Goal: Task Accomplishment & Management: Use online tool/utility

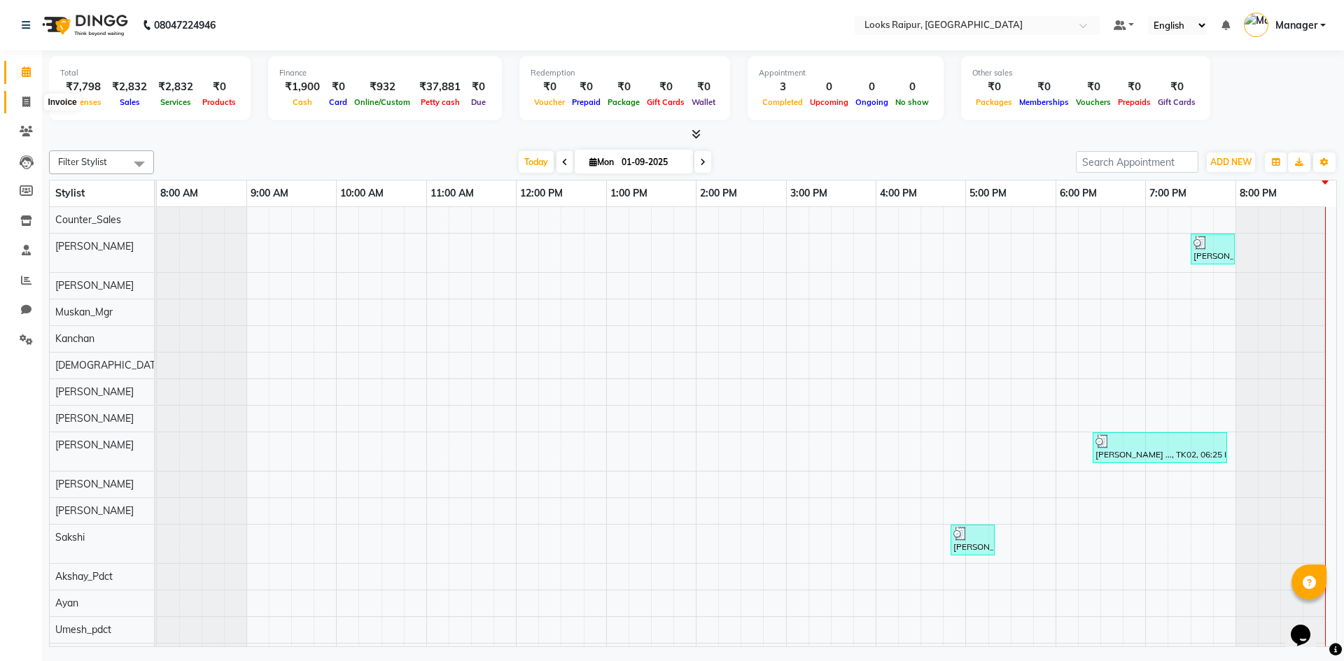
click at [22, 99] on icon at bounding box center [26, 102] width 8 height 10
select select "service"
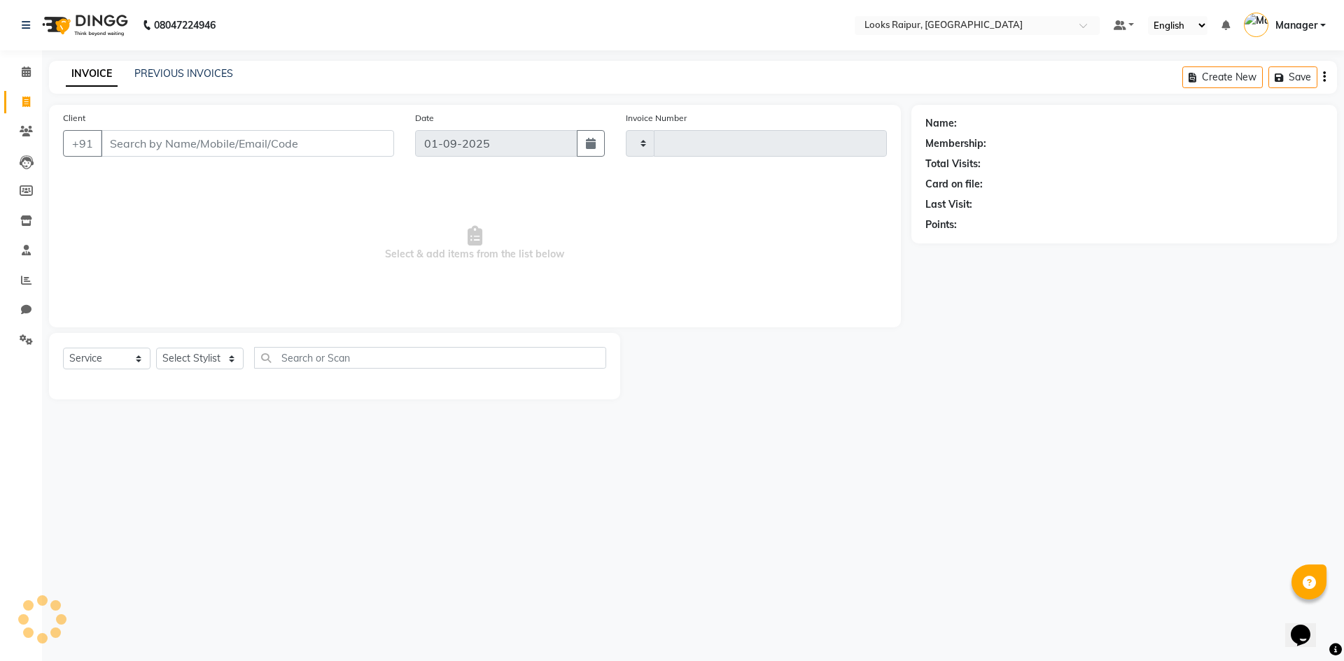
type input "0332"
select select "8606"
click at [199, 359] on select "Select Stylist" at bounding box center [199, 359] width 87 height 22
select select "85876"
click at [156, 348] on select "Select Stylist Akshay_Pdct [PERSON_NAME] [PERSON_NAME] Counter_Sales Dheerendra…" at bounding box center [199, 359] width 87 height 22
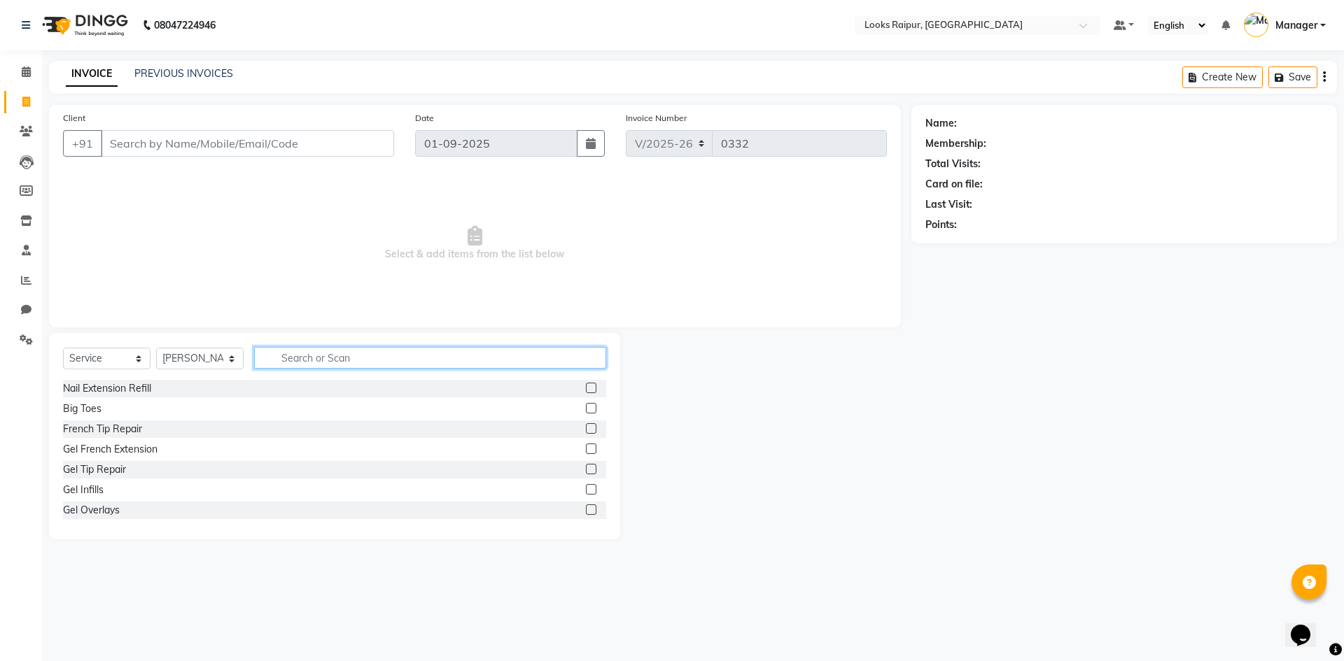
click at [340, 351] on input "text" at bounding box center [430, 358] width 352 height 22
type input "cut"
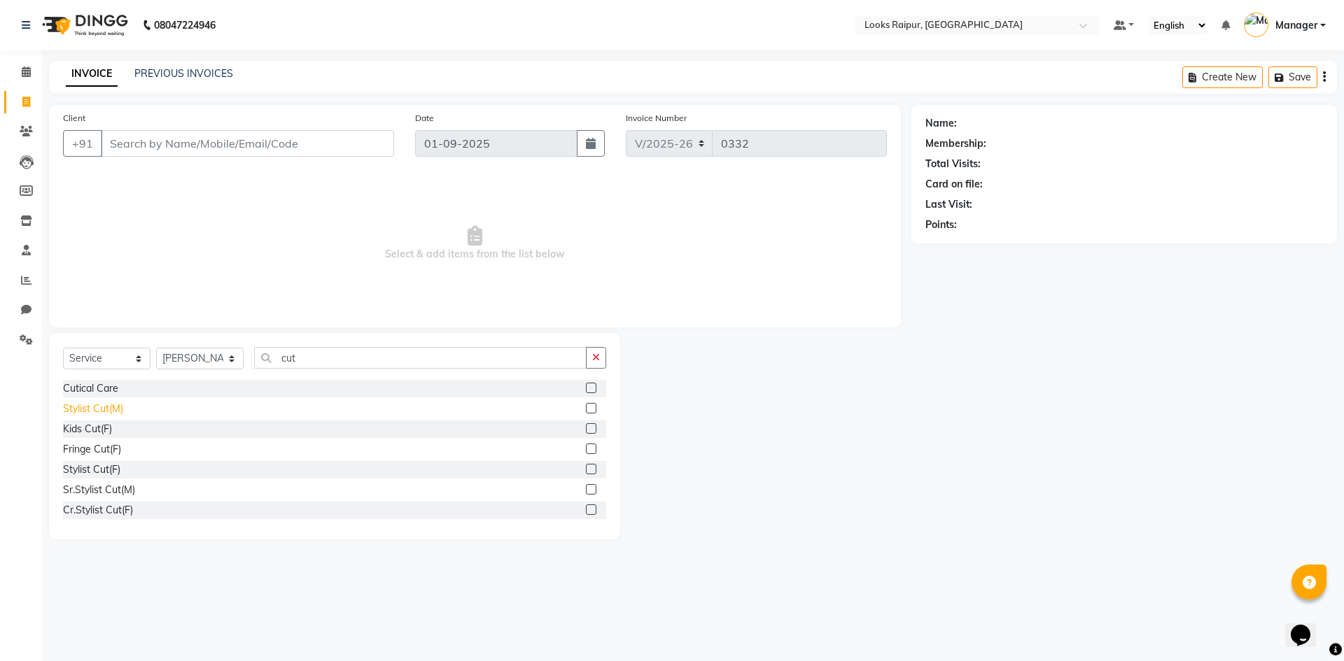
click at [101, 403] on div "Stylist Cut(M)" at bounding box center [93, 409] width 60 height 15
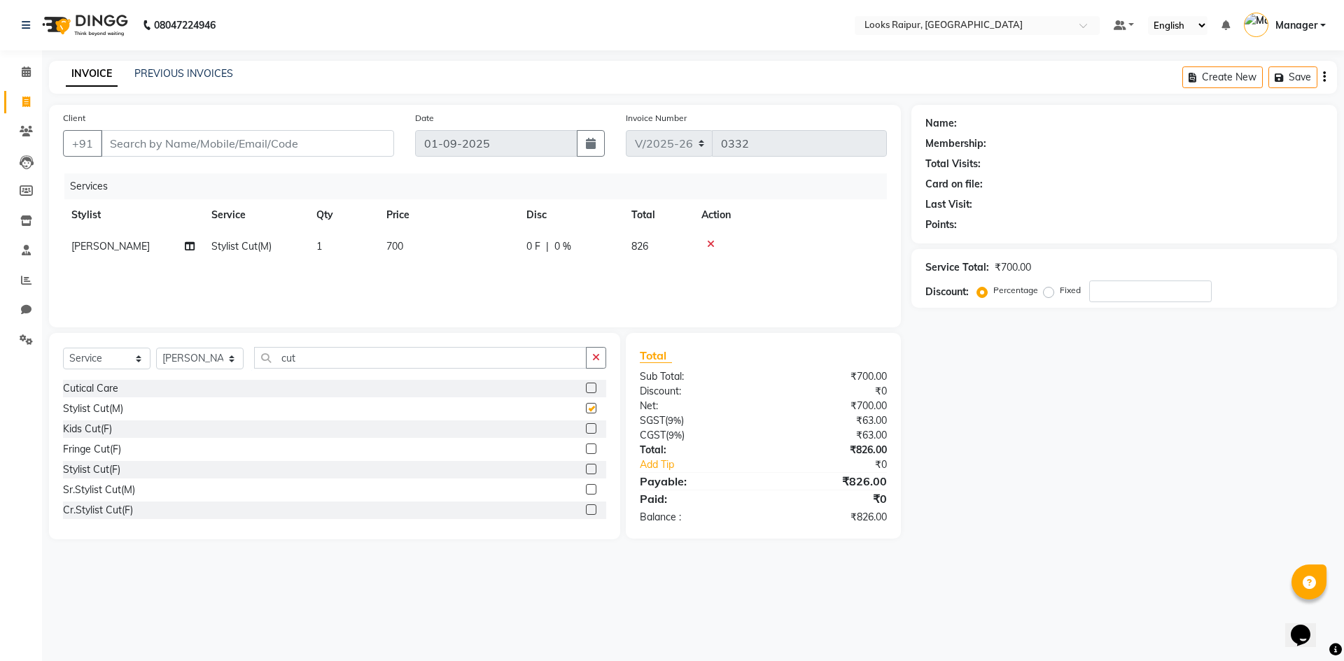
checkbox input "false"
drag, startPoint x: 396, startPoint y: 247, endPoint x: 450, endPoint y: 245, distance: 53.9
click at [399, 248] on span "700" at bounding box center [394, 246] width 17 height 13
select select "85876"
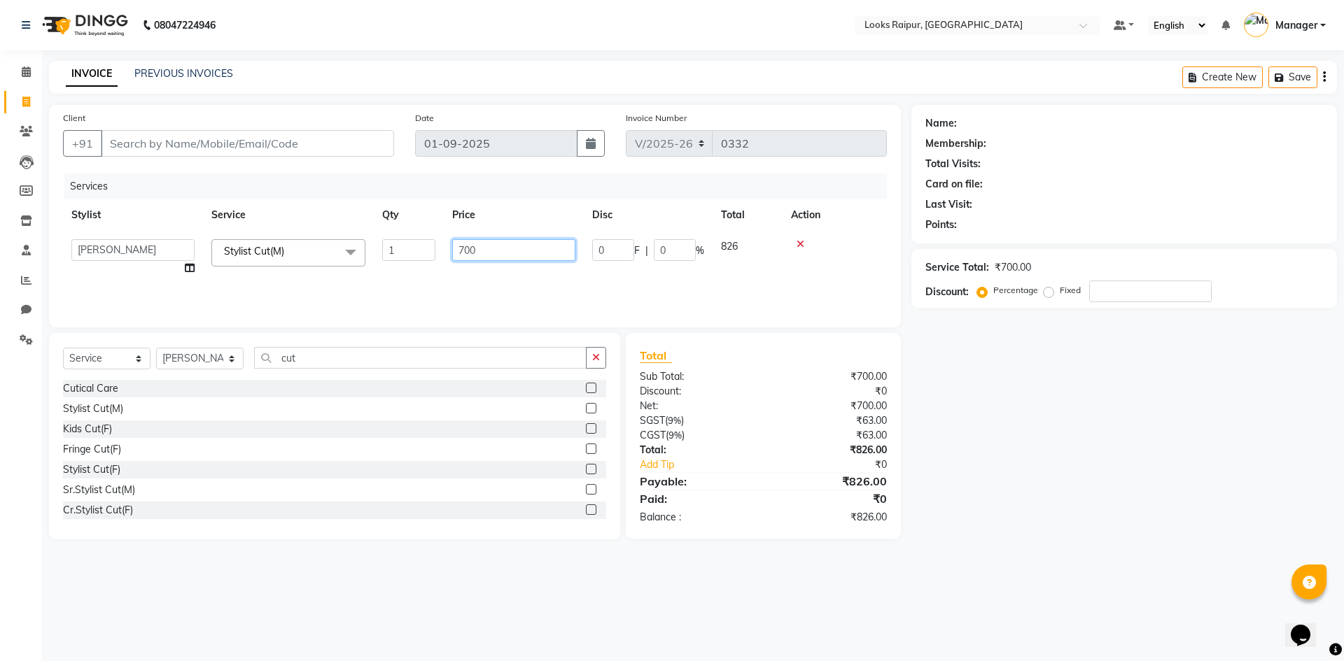
drag, startPoint x: 492, startPoint y: 257, endPoint x: 409, endPoint y: 264, distance: 82.9
click at [412, 260] on tr "Akshay_Pdct [PERSON_NAME] [PERSON_NAME] Counter_Sales Dheerendra_pdct [PERSON_N…" at bounding box center [475, 257] width 824 height 53
type input "750"
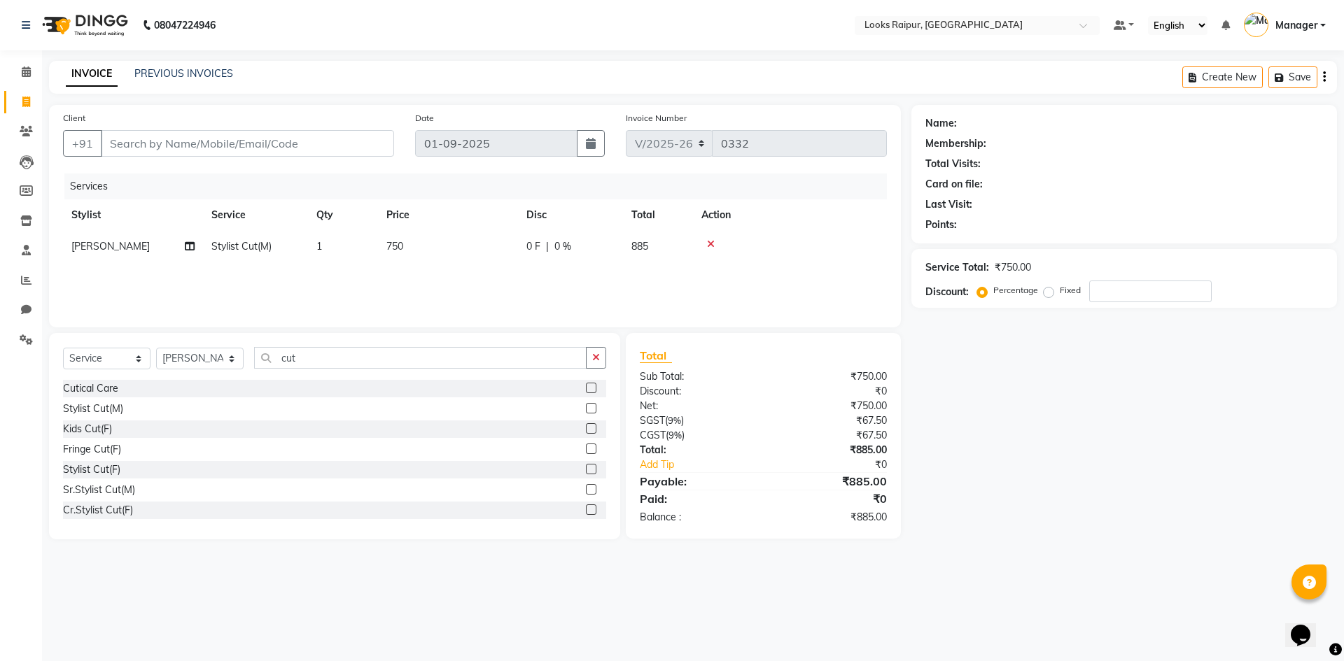
click at [428, 281] on div "Services Stylist Service Qty Price Disc Total Action [PERSON_NAME] Stylist Cut(…" at bounding box center [475, 244] width 824 height 140
click at [250, 155] on input "Client" at bounding box center [247, 143] width 293 height 27
type input "9"
type input "0"
type input "9977773976"
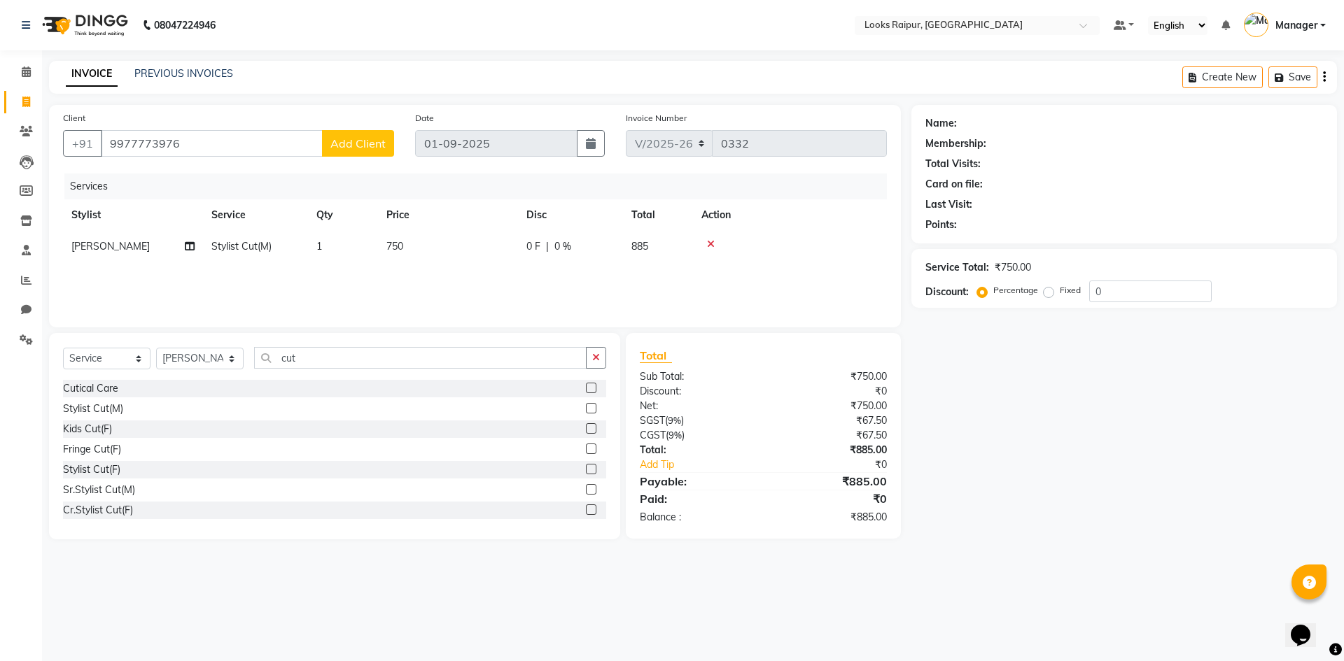
click at [346, 146] on span "Add Client" at bounding box center [357, 143] width 55 height 14
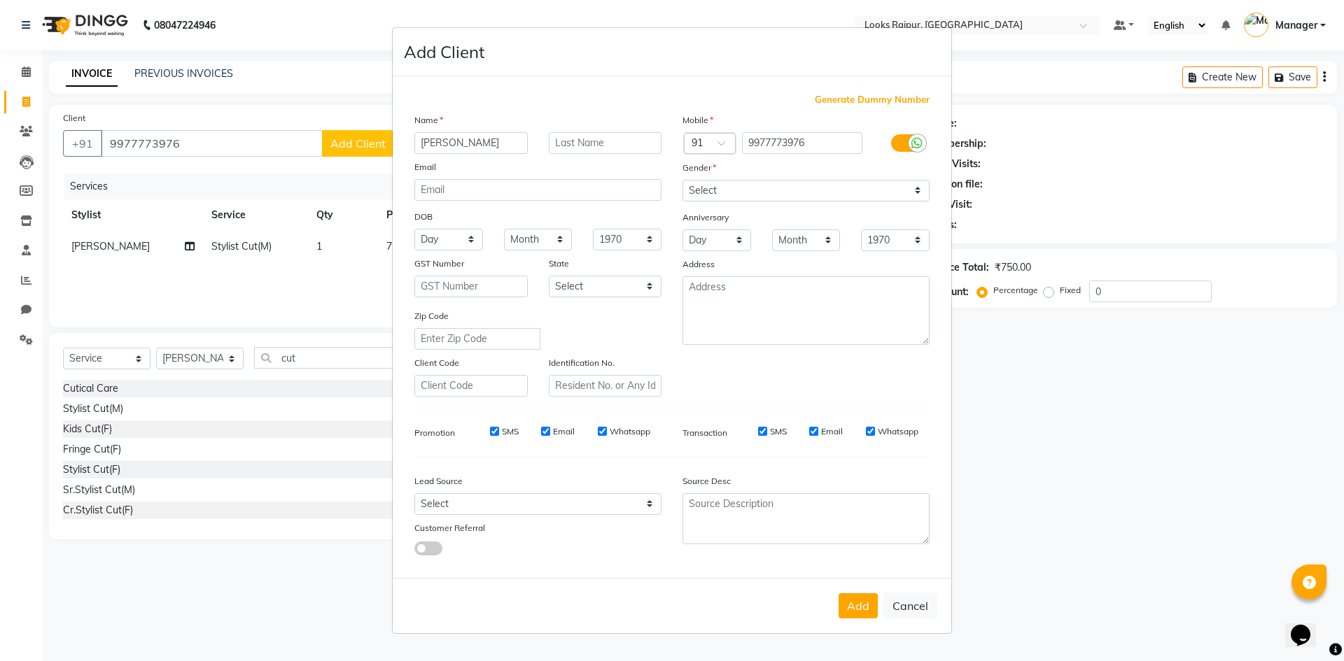
type input "[PERSON_NAME]"
click at [598, 146] on input "text" at bounding box center [605, 143] width 113 height 22
type input "."
click at [763, 190] on select "Select [DEMOGRAPHIC_DATA] [DEMOGRAPHIC_DATA] Other Prefer Not To Say" at bounding box center [805, 191] width 247 height 22
select select "[DEMOGRAPHIC_DATA]"
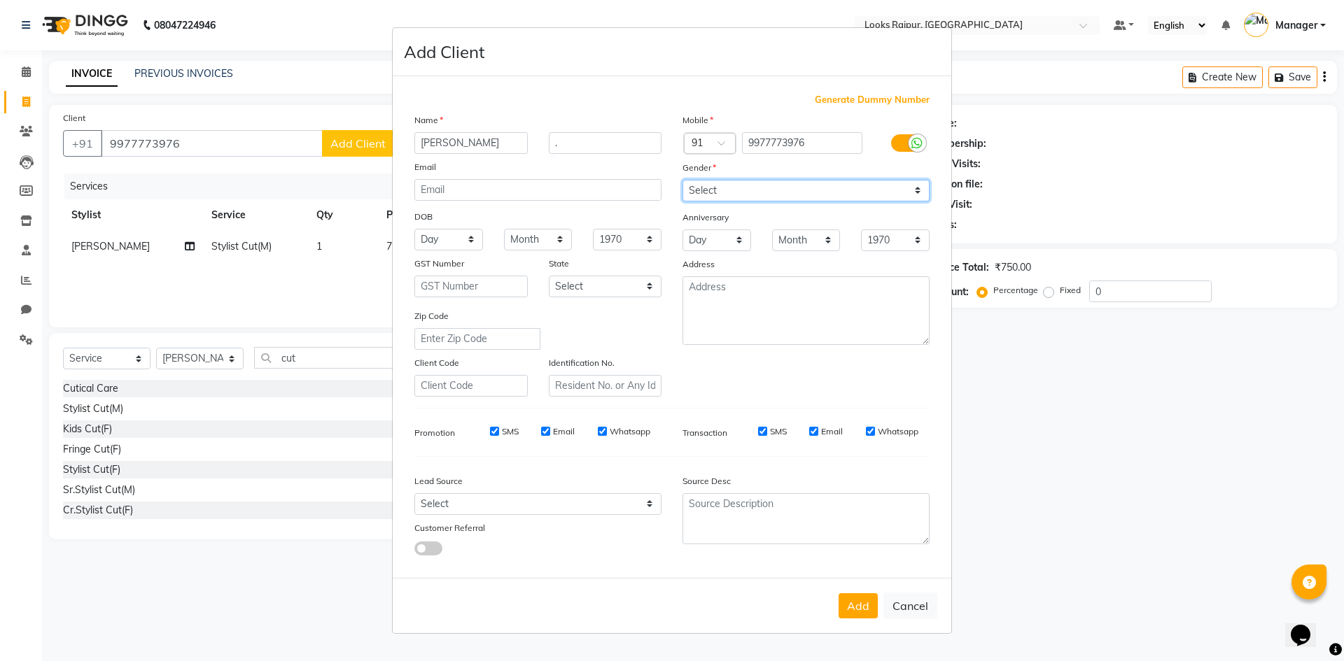
click at [682, 180] on select "Select [DEMOGRAPHIC_DATA] [DEMOGRAPHIC_DATA] Other Prefer Not To Say" at bounding box center [805, 191] width 247 height 22
click at [849, 617] on button "Add" at bounding box center [857, 605] width 39 height 25
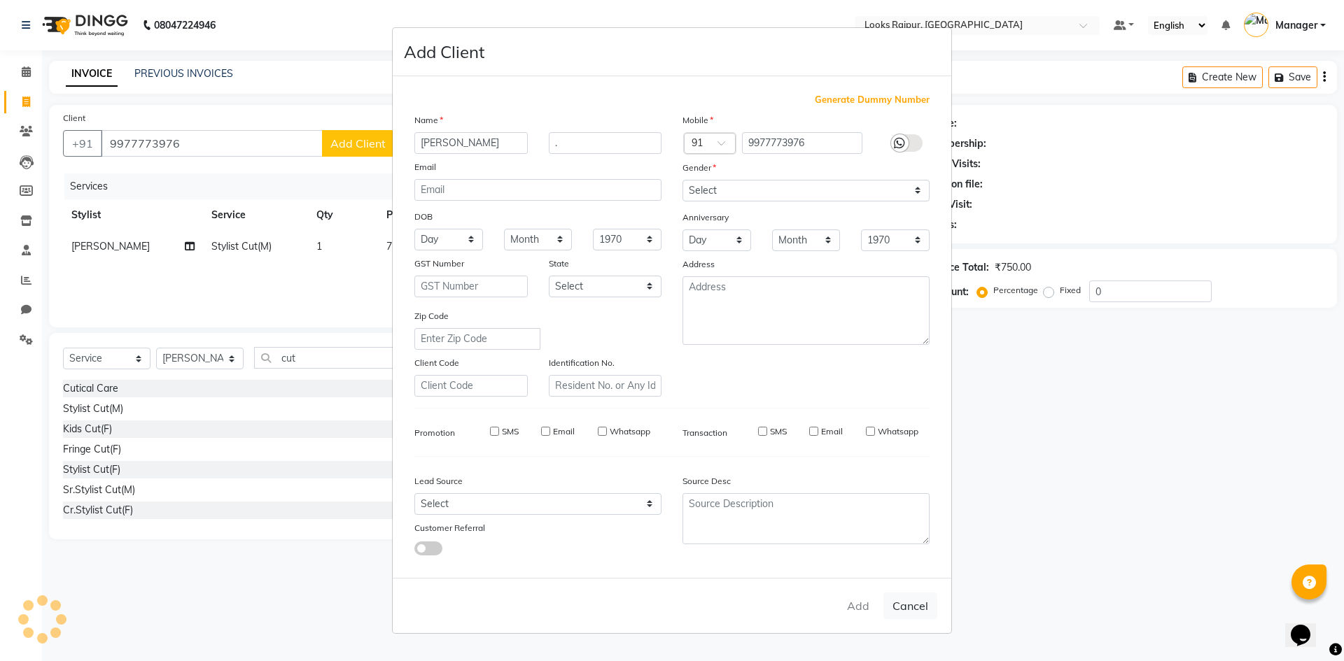
select select
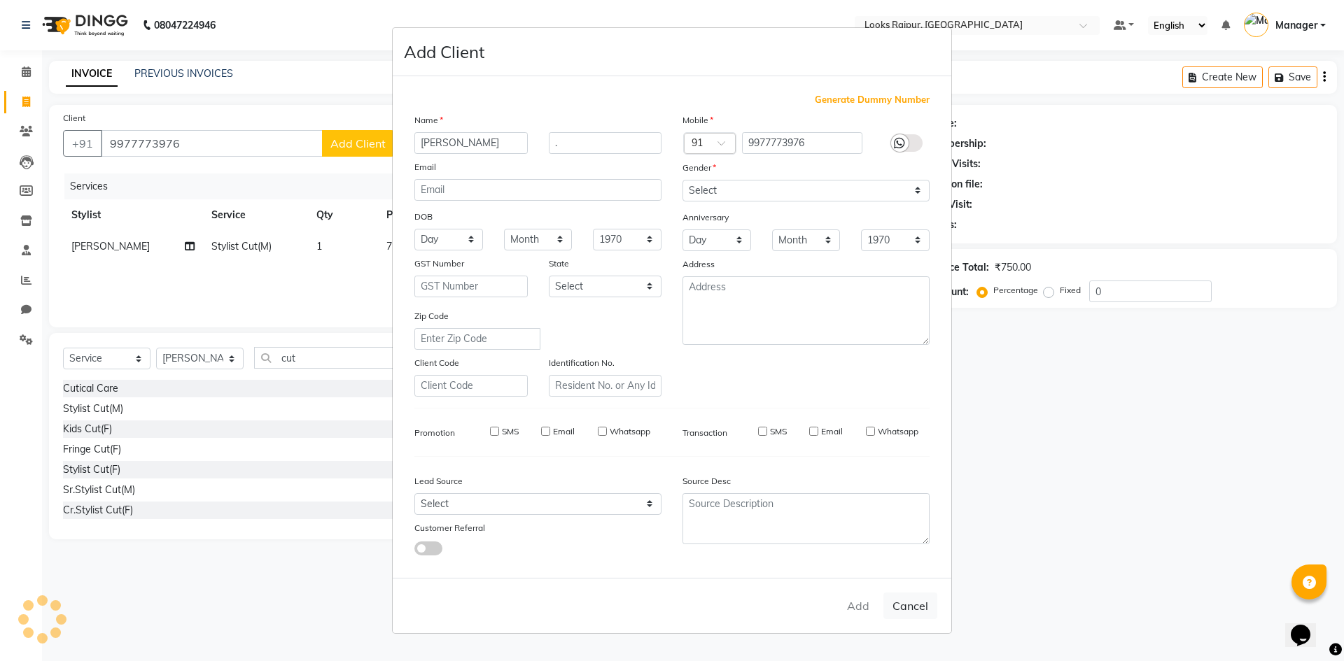
select select
checkbox input "false"
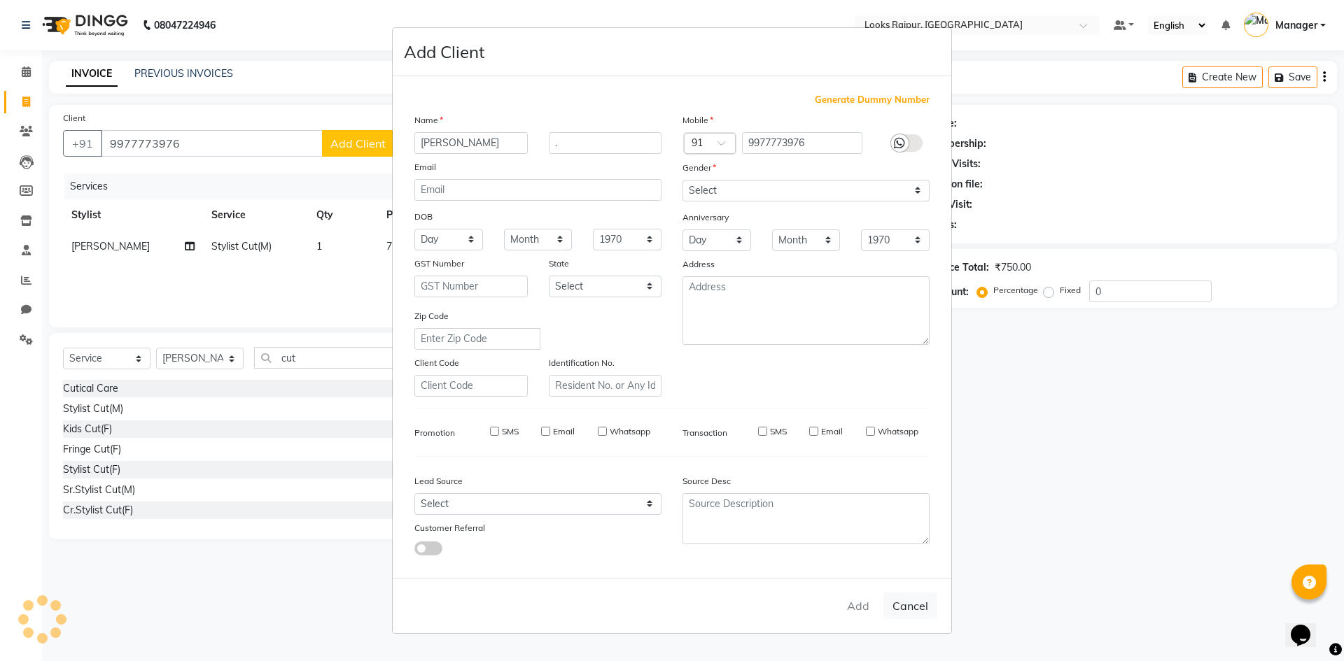
checkbox input "false"
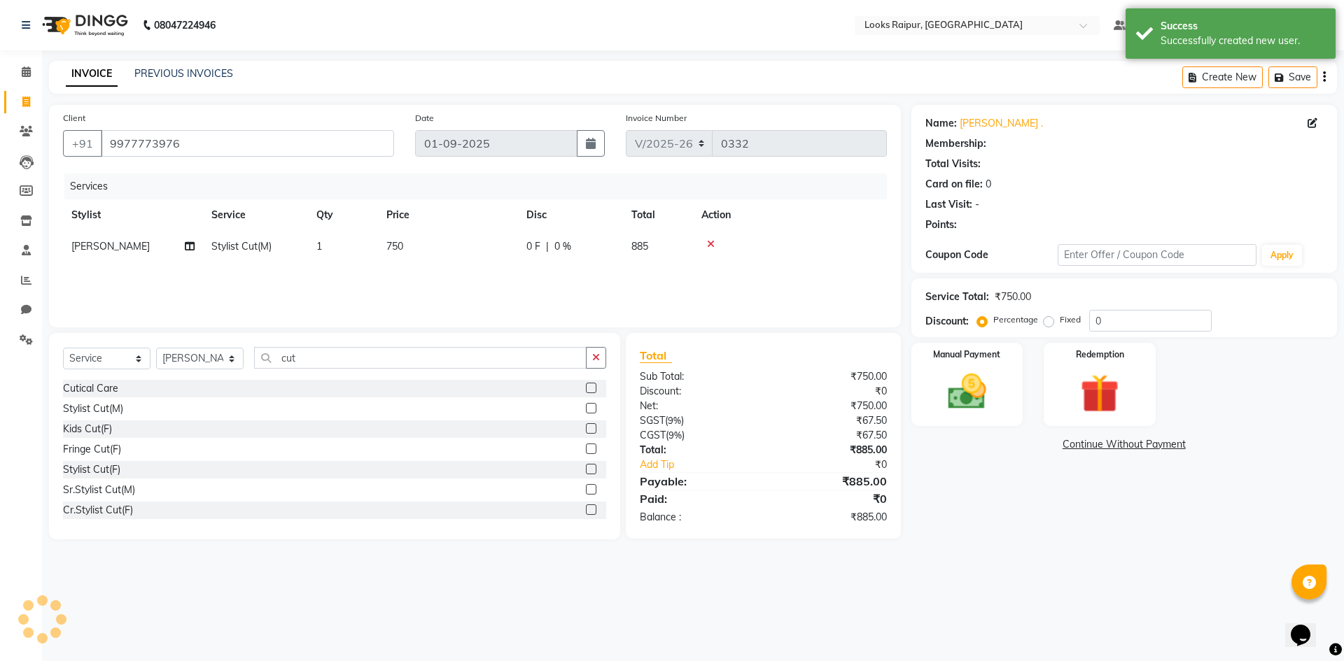
select select "1: Object"
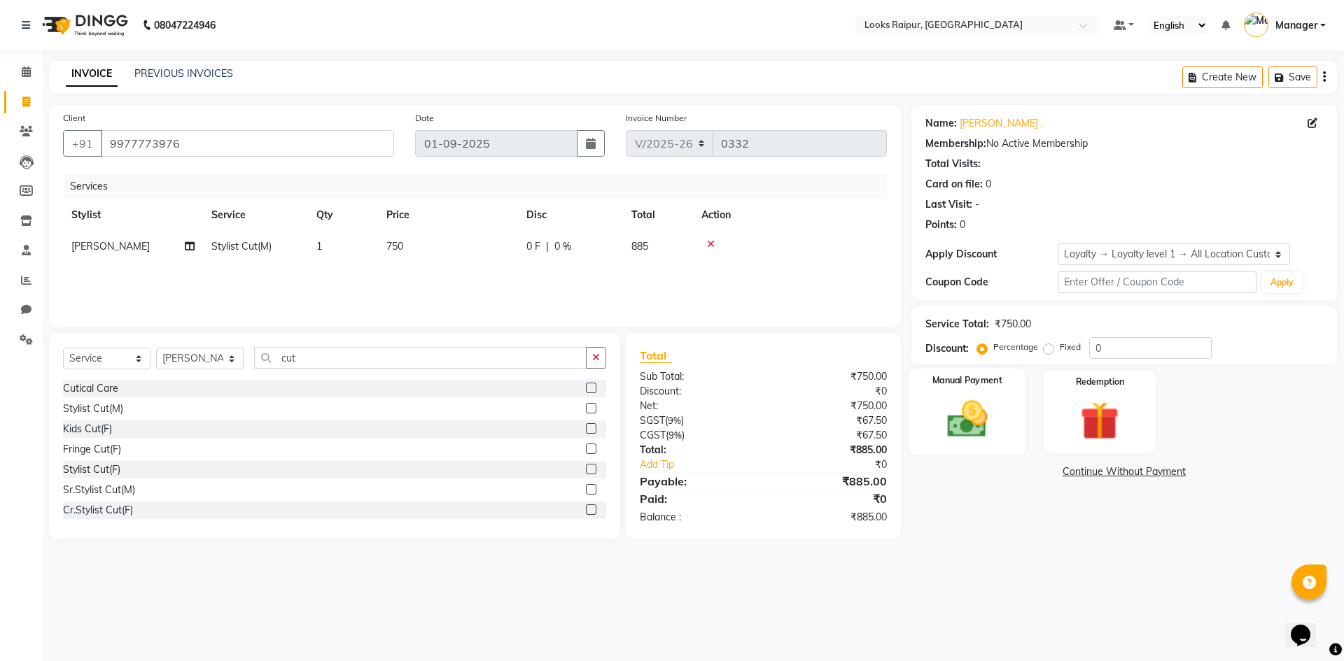
click at [986, 414] on img at bounding box center [966, 419] width 65 height 46
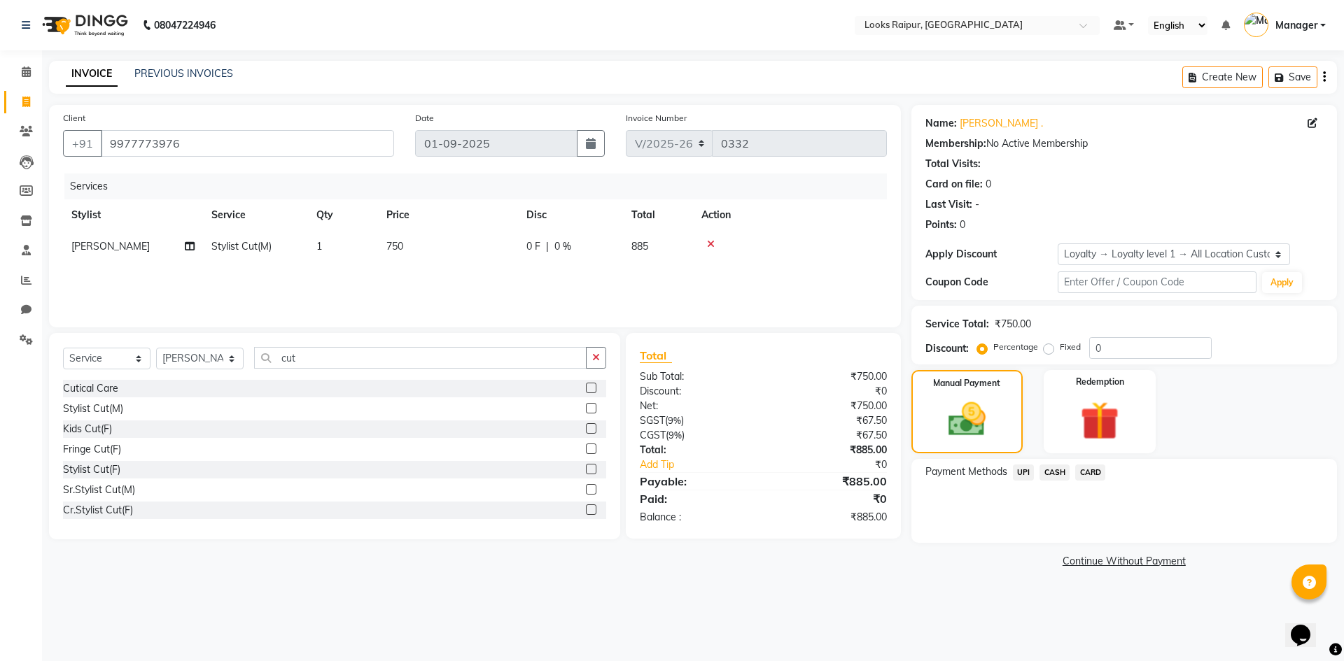
click at [1080, 470] on span "CARD" at bounding box center [1090, 473] width 30 height 16
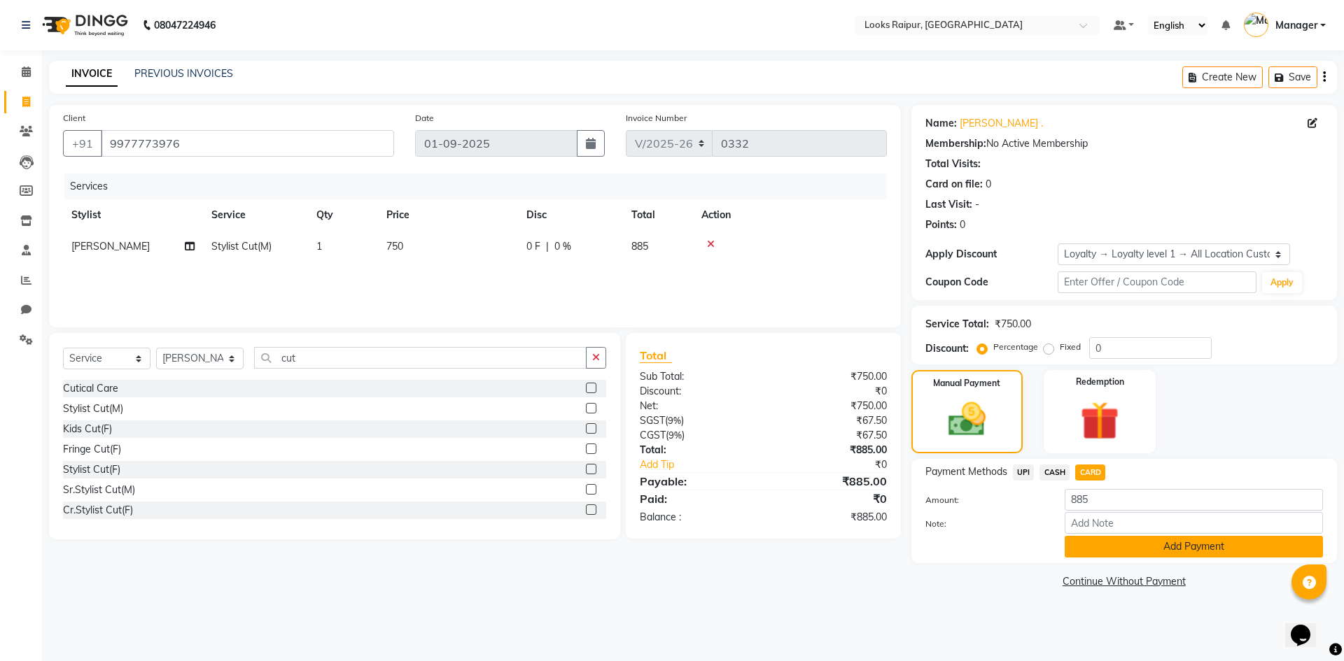
click at [1115, 552] on button "Add Payment" at bounding box center [1193, 547] width 258 height 22
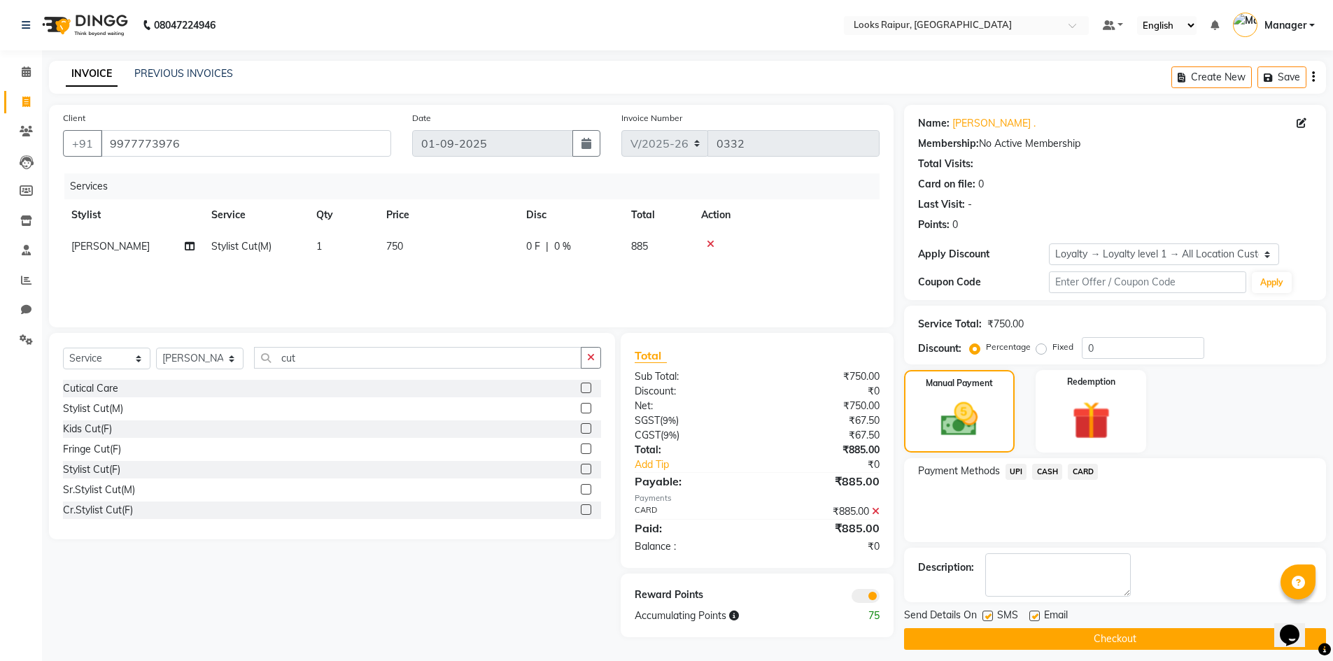
click at [1095, 640] on button "Checkout" at bounding box center [1115, 639] width 422 height 22
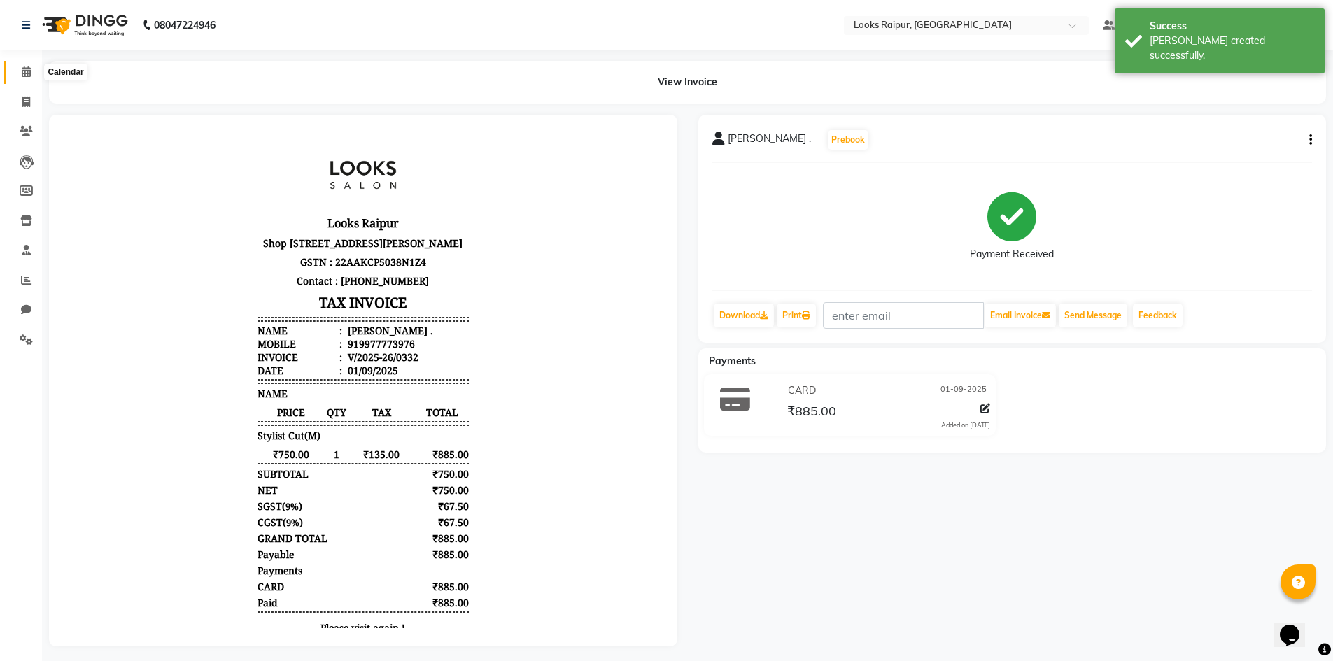
click at [20, 66] on span at bounding box center [26, 72] width 24 height 16
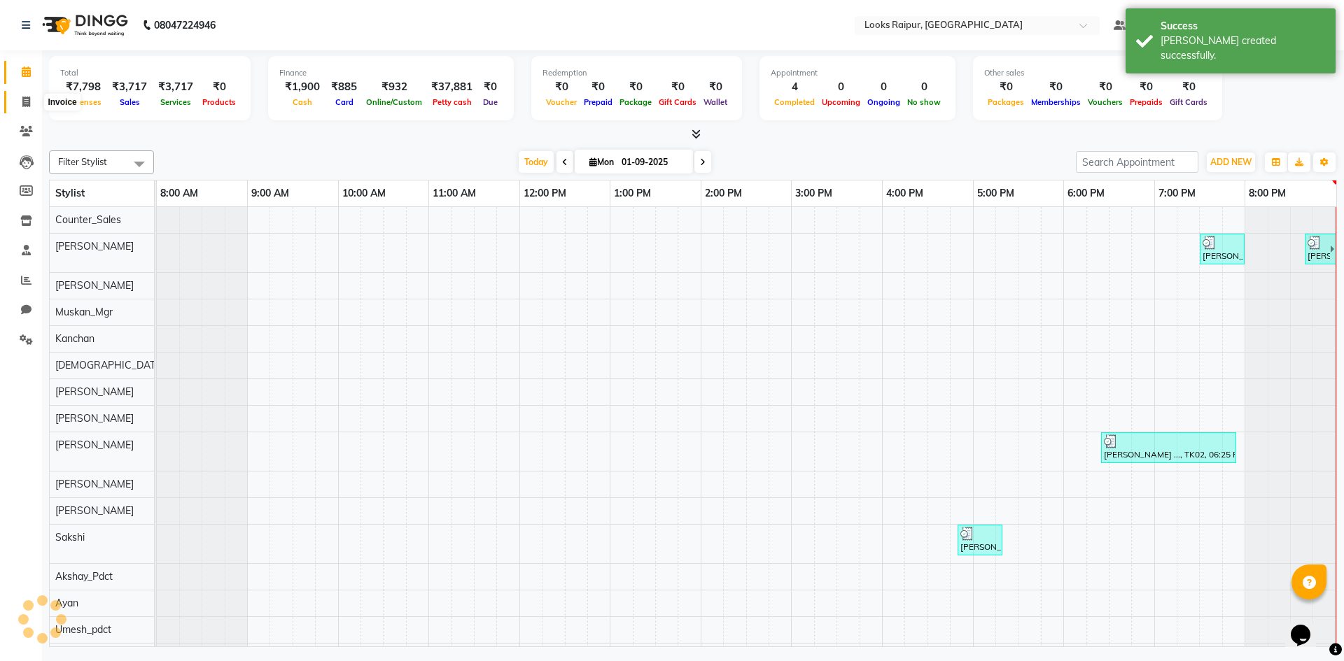
click at [28, 102] on icon at bounding box center [26, 102] width 8 height 10
select select "8606"
select select "service"
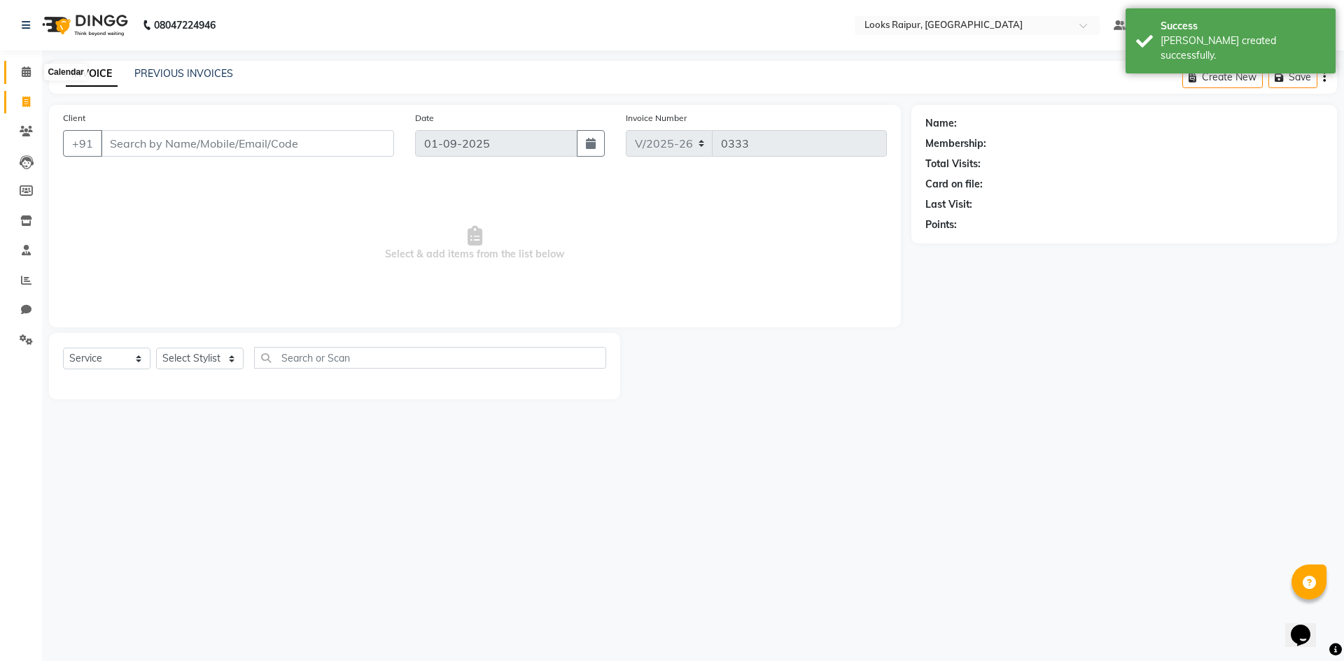
click at [31, 70] on icon at bounding box center [26, 71] width 9 height 10
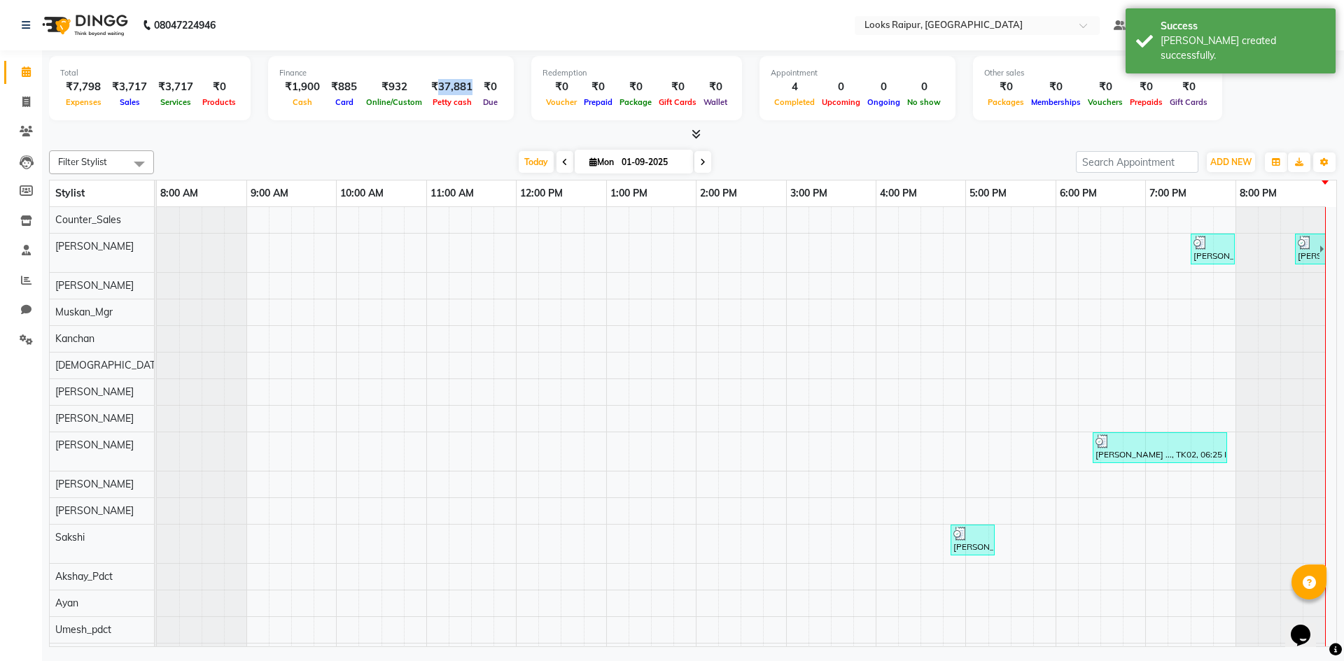
drag, startPoint x: 464, startPoint y: 88, endPoint x: 432, endPoint y: 85, distance: 32.3
click at [432, 85] on div "₹37,881" at bounding box center [451, 87] width 52 height 16
click at [451, 86] on div "₹37,881" at bounding box center [451, 87] width 52 height 16
drag, startPoint x: 463, startPoint y: 84, endPoint x: 432, endPoint y: 87, distance: 30.3
click at [432, 87] on div "₹37,881" at bounding box center [451, 87] width 52 height 16
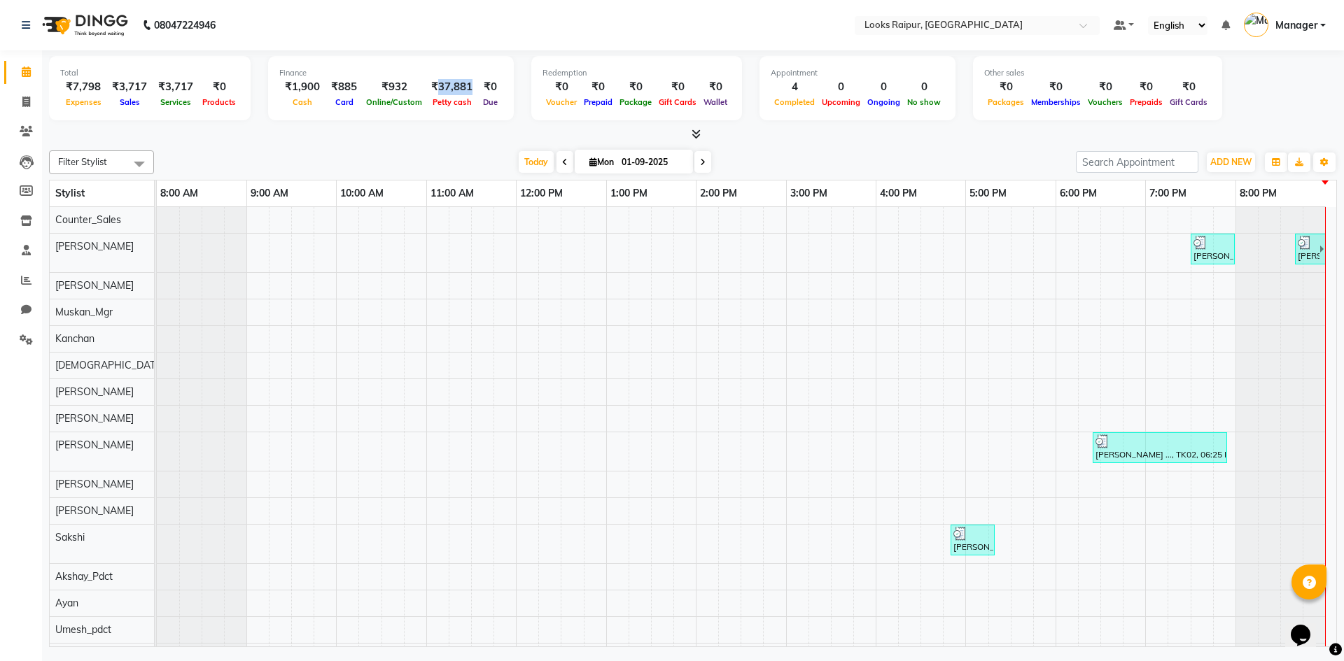
click at [439, 88] on div "₹37,881" at bounding box center [451, 87] width 52 height 16
drag, startPoint x: 29, startPoint y: 99, endPoint x: 22, endPoint y: 89, distance: 13.0
click at [29, 99] on icon at bounding box center [26, 102] width 8 height 10
select select "service"
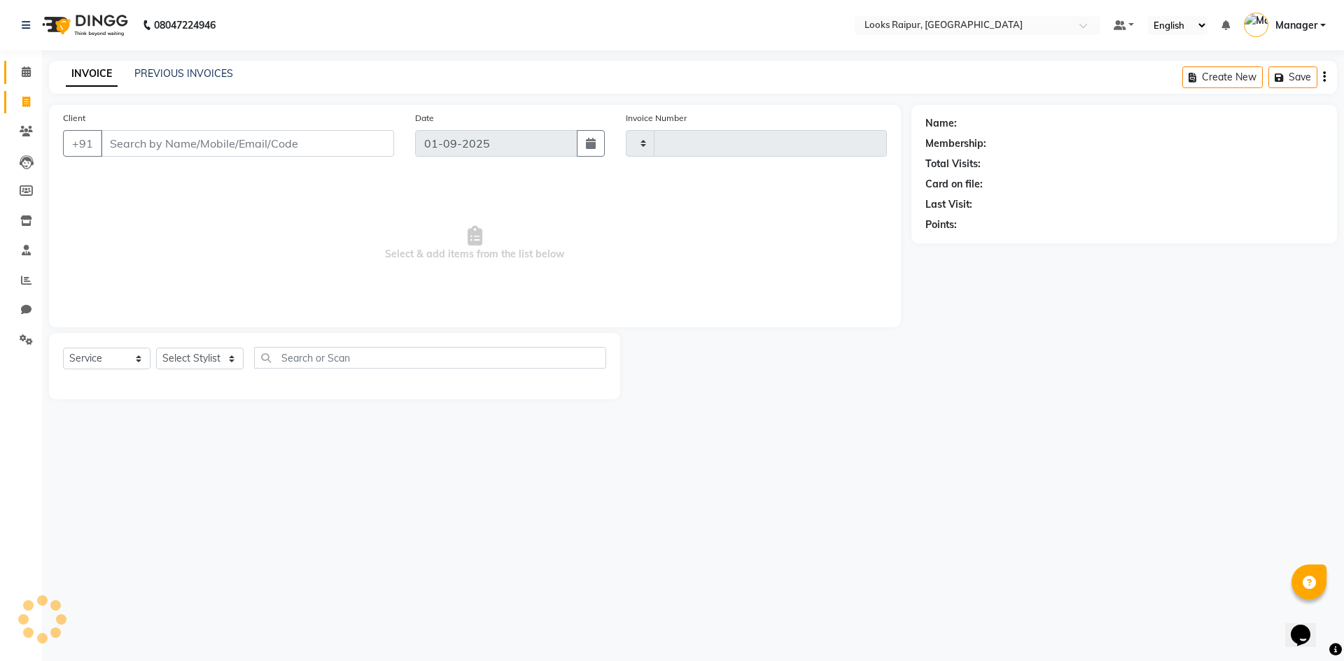
type input "0333"
select select "8606"
click at [25, 67] on icon at bounding box center [26, 71] width 9 height 10
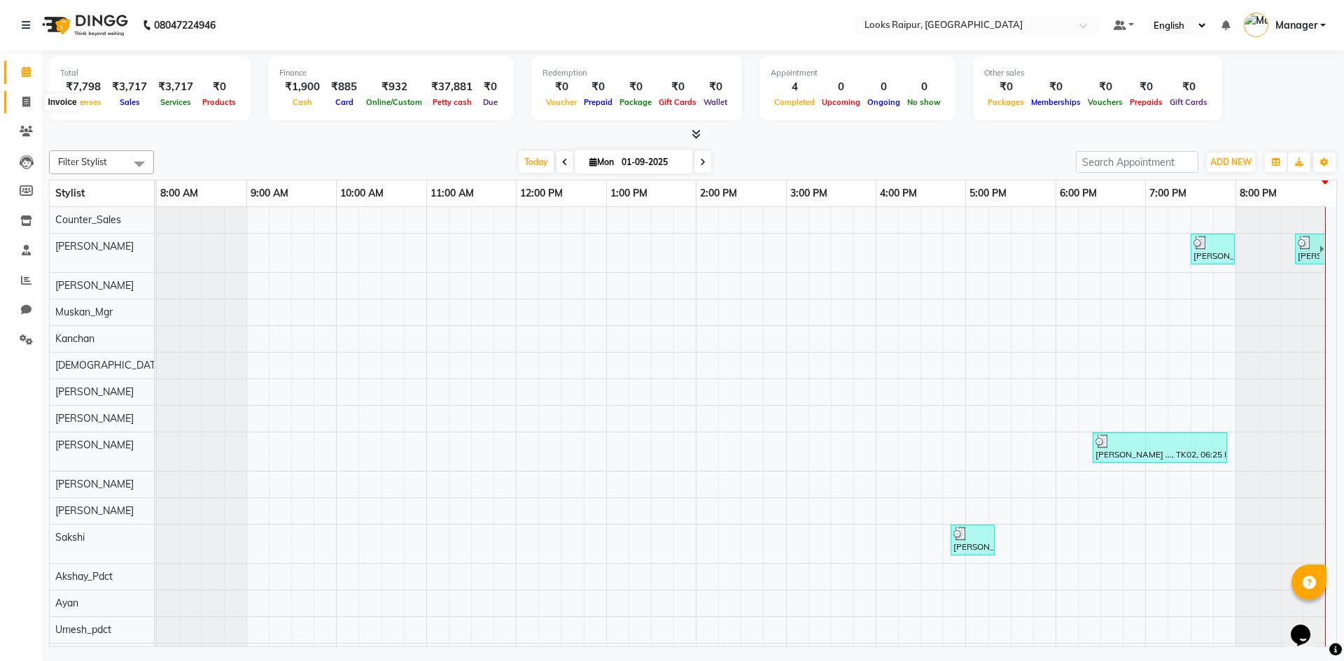
click at [27, 106] on icon at bounding box center [26, 102] width 8 height 10
select select "service"
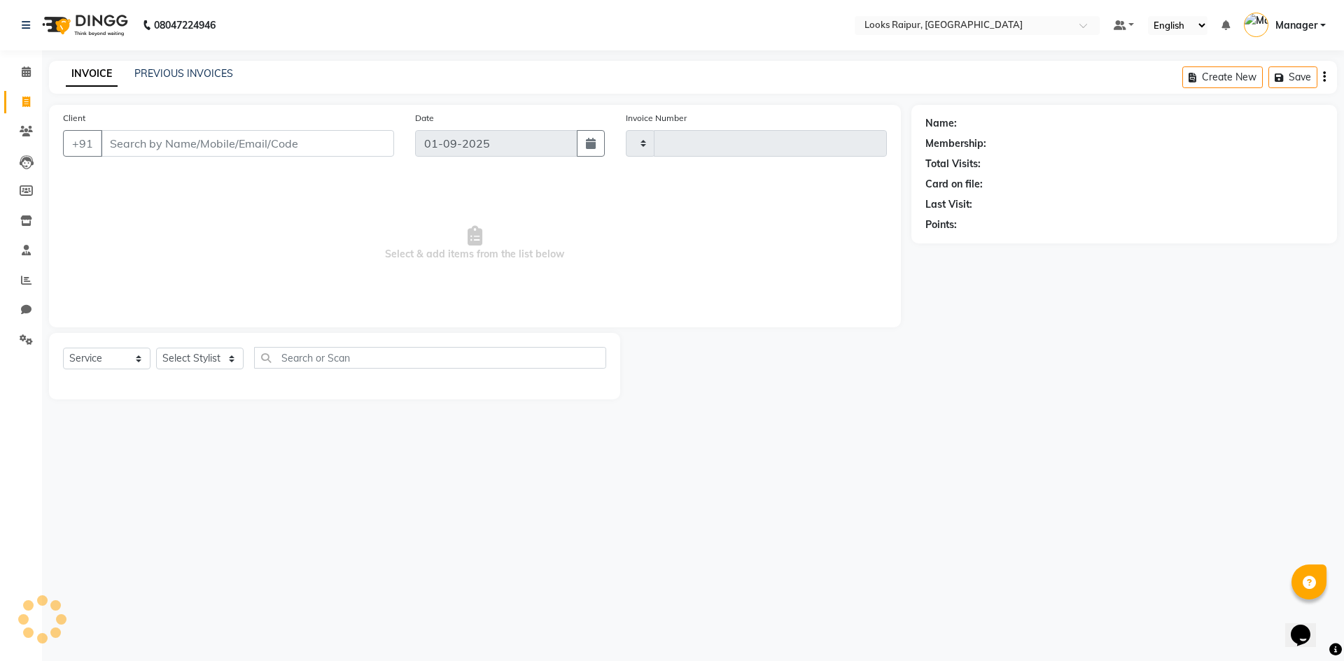
type input "0333"
select select "8606"
click at [152, 72] on link "PREVIOUS INVOICES" at bounding box center [183, 73] width 99 height 13
